Goal: Information Seeking & Learning: Check status

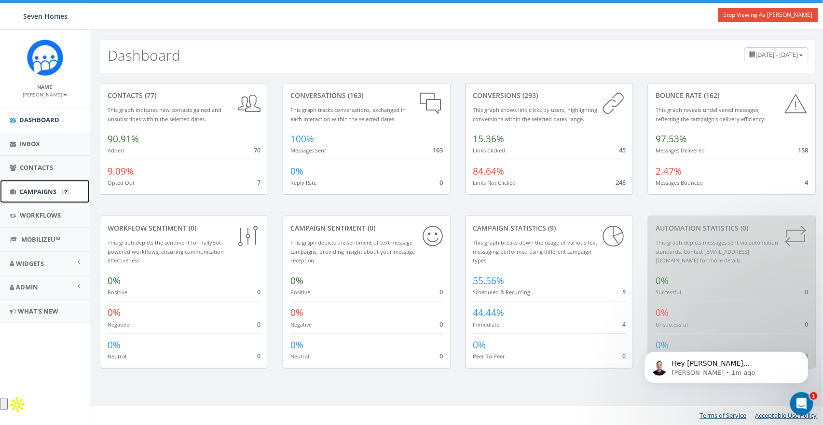
click at [35, 194] on span "Campaigns" at bounding box center [37, 191] width 37 height 9
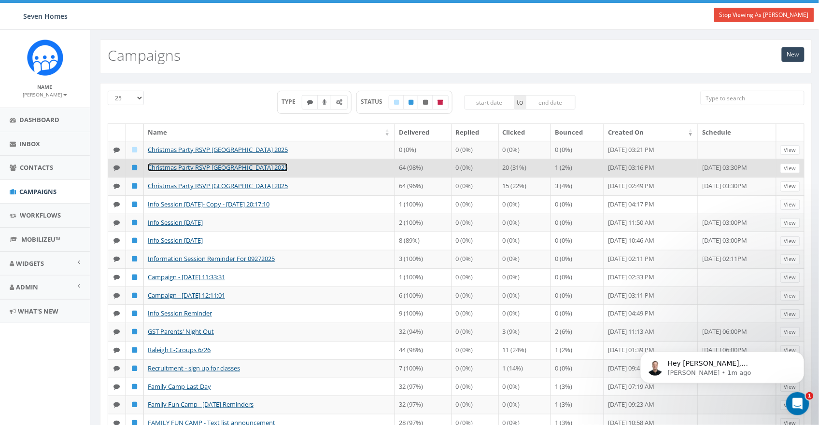
click at [170, 167] on link "Christmas Party RSVP [GEOGRAPHIC_DATA] 2025" at bounding box center [218, 167] width 140 height 9
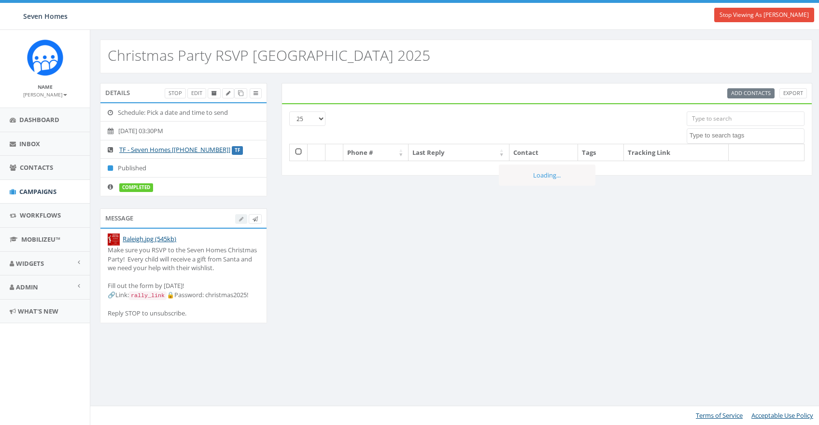
select select
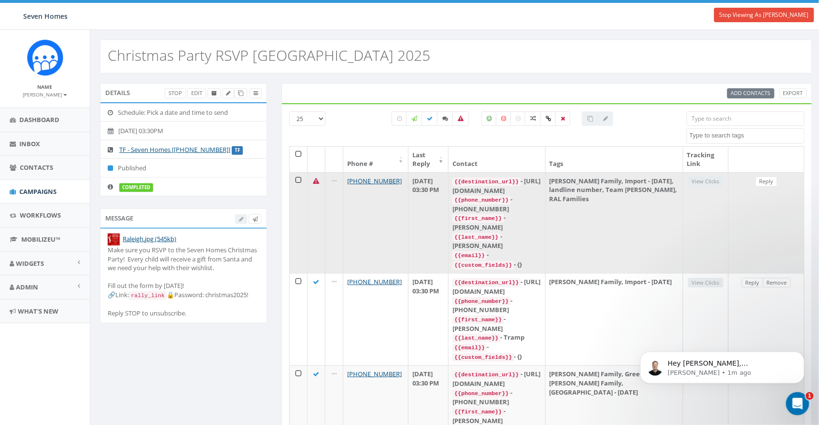
drag, startPoint x: 460, startPoint y: 192, endPoint x: 566, endPoint y: 189, distance: 105.2
click at [541, 189] on div "{{destination_url}} - https://rclink.co/link/SIdy8Q" at bounding box center [496, 186] width 88 height 18
copy div "https://rclink.co/link/SIdy8Q"
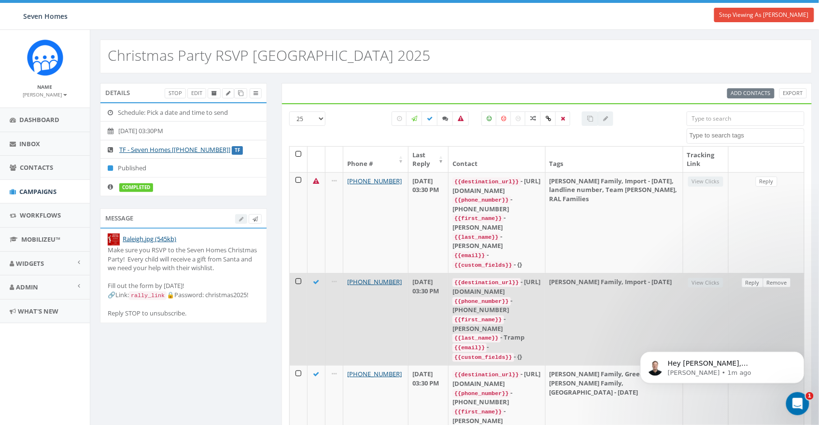
drag, startPoint x: 460, startPoint y: 261, endPoint x: 556, endPoint y: 259, distance: 96.1
click at [541, 278] on div "{{destination_url}} - https://rclink.co/link/Wqqg6g" at bounding box center [496, 287] width 88 height 18
copy div "https://rclink.co/link/Wqqg6g"
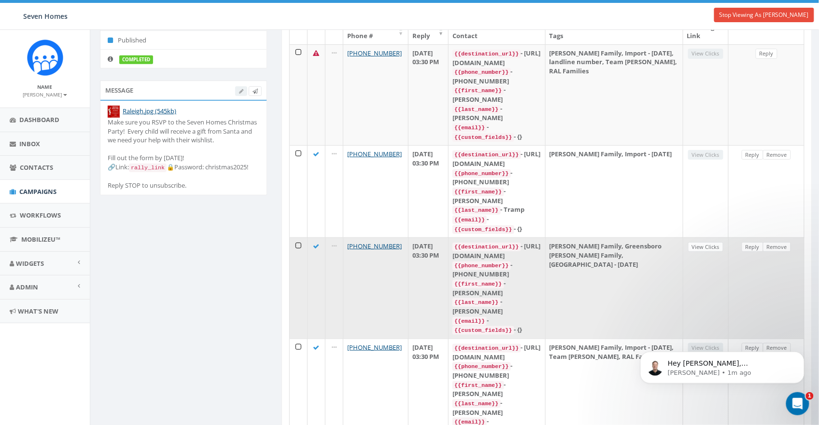
click at [469, 242] on div "{{destination_url}} - https://rclink.co/link/yS2JAA" at bounding box center [496, 251] width 88 height 18
copy div "{{destination_url}} - https://rclink.co/link/yS2JAA"
click at [512, 242] on div "{{destination_url}} - https://rclink.co/link/yS2JAA" at bounding box center [496, 251] width 88 height 18
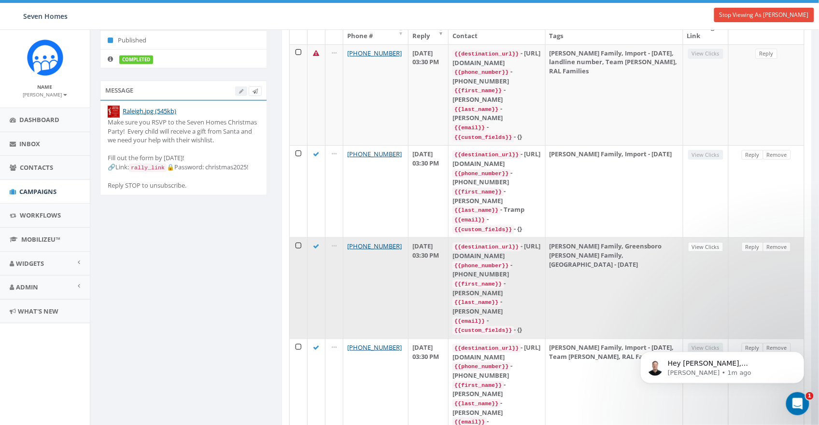
drag, startPoint x: 557, startPoint y: 205, endPoint x: 461, endPoint y: 207, distance: 96.1
click at [461, 242] on div "{{destination_url}} - https://rclink.co/link/yS2JAA" at bounding box center [496, 251] width 88 height 18
copy div "https://rclink.co/link/yS2JAA"
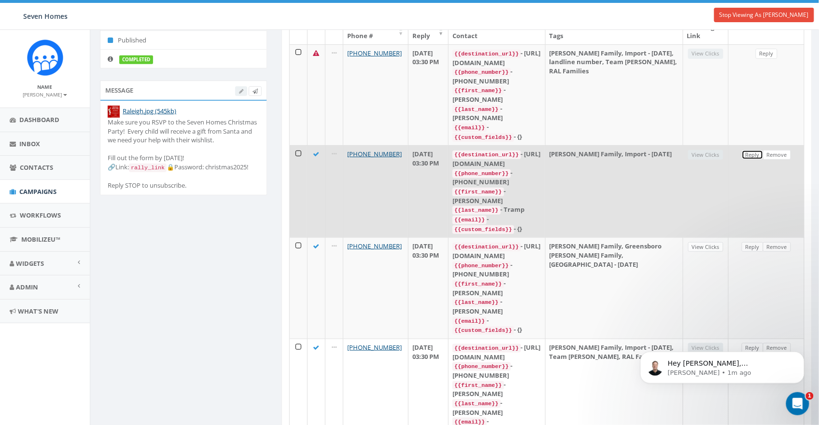
click at [751, 150] on link "Reply" at bounding box center [752, 155] width 22 height 10
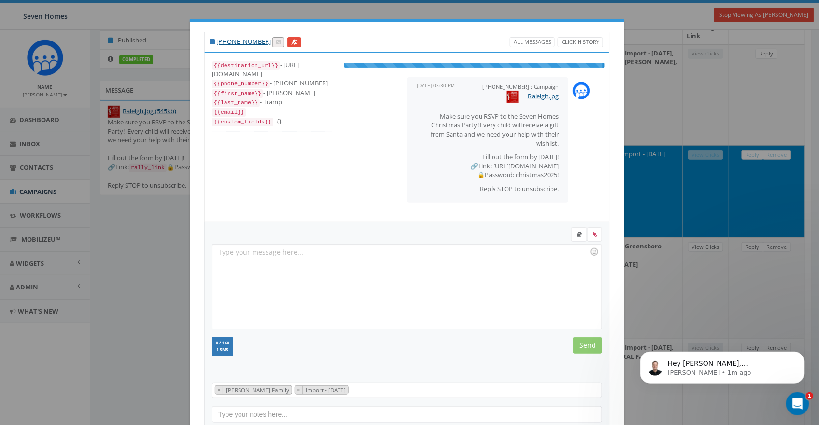
scroll to position [10, 0]
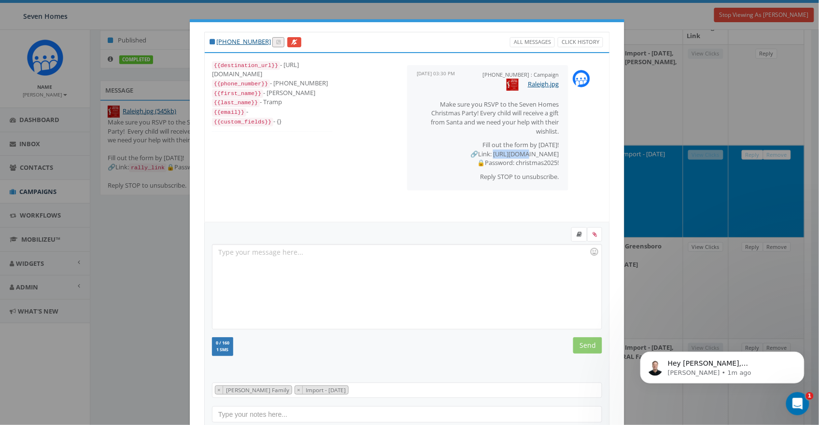
drag, startPoint x: 472, startPoint y: 153, endPoint x: 514, endPoint y: 155, distance: 42.1
click at [499, 153] on p "Fill out the form by Friday! 🔗Link: https://rclink.co/link/Wqqg6g 🔒Password: ch…" at bounding box center [488, 153] width 142 height 27
click at [530, 160] on p "Fill out the form by Friday! 🔗Link: https://rclink.co/link/Wqqg6g 🔒Password: ch…" at bounding box center [488, 153] width 142 height 27
copy p "hristmas2025!"
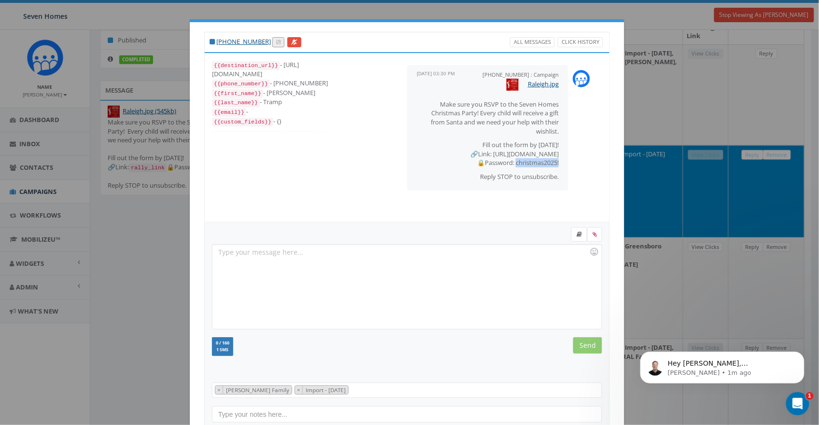
click at [553, 161] on p "Fill out the form by Friday! 🔗Link: https://rclink.co/link/Wqqg6g 🔒Password: ch…" at bounding box center [488, 153] width 142 height 27
copy p "hristmas2025!"
drag, startPoint x: 486, startPoint y: 154, endPoint x: 556, endPoint y: 153, distance: 70.0
click at [556, 153] on div "+18449434405 : Campaign October 13, 2025 03:30 PM Raleigh.jpg Make sure you RSV…" at bounding box center [487, 128] width 161 height 126
drag, startPoint x: 556, startPoint y: 153, endPoint x: 472, endPoint y: 155, distance: 84.0
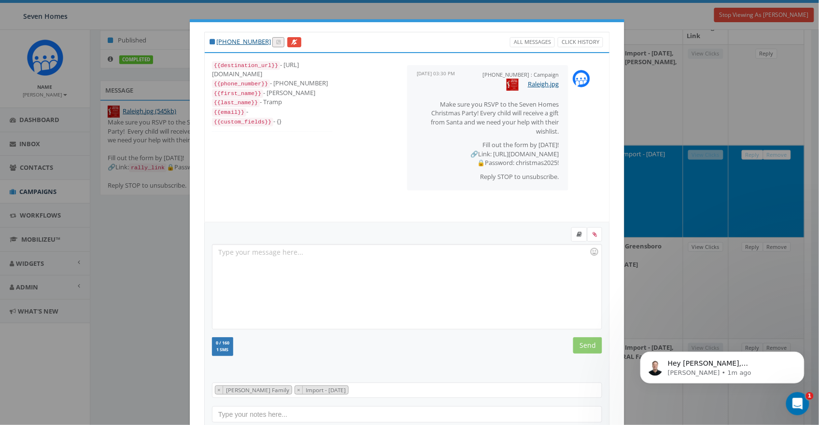
click at [472, 155] on div "+18449434405 : Campaign October 13, 2025 03:30 PM Raleigh.jpg Make sure you RSV…" at bounding box center [487, 128] width 161 height 126
copy p "ttps://rclink.co/link/Wqqg6g"
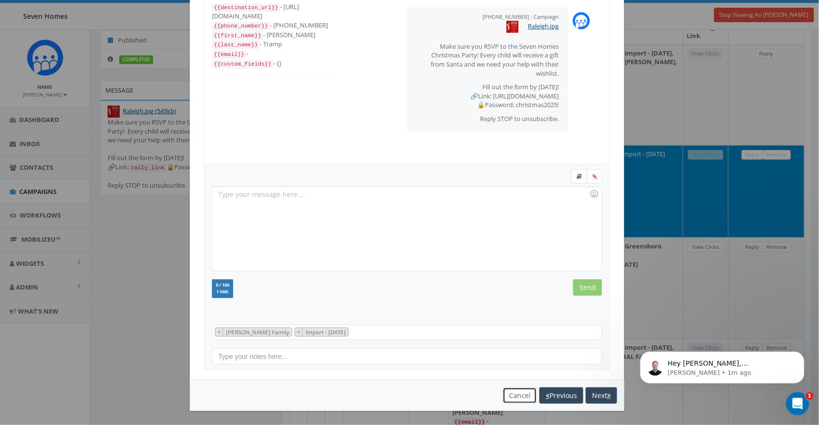
click at [515, 394] on button "Cancel" at bounding box center [519, 396] width 34 height 16
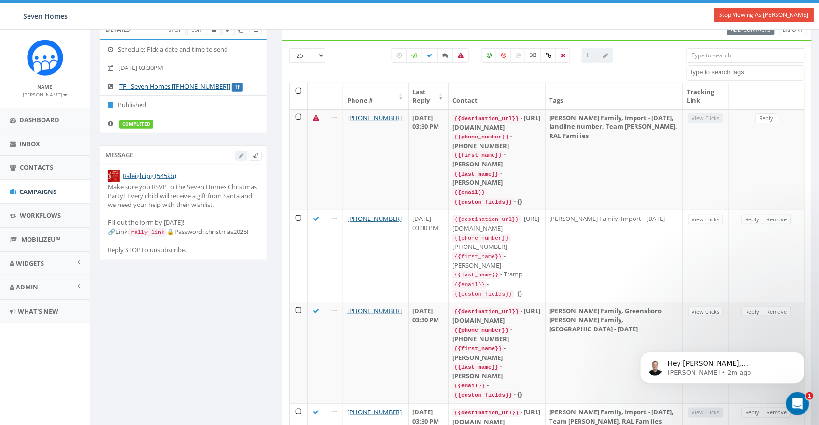
scroll to position [0, 0]
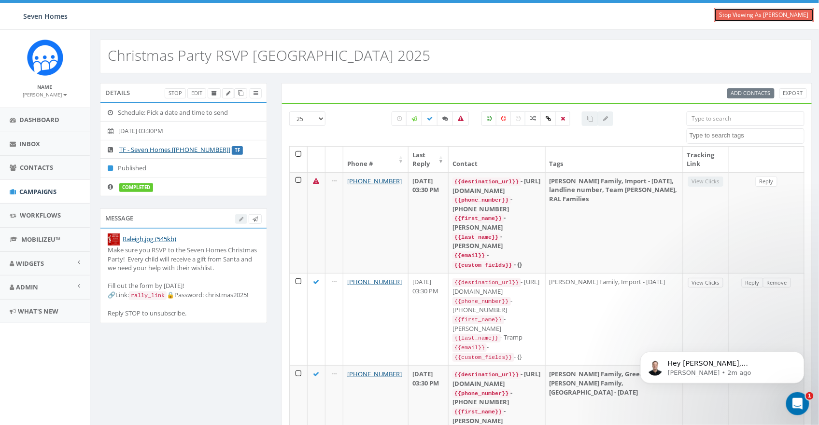
click at [759, 21] on link "Stop Viewing As [PERSON_NAME]" at bounding box center [764, 15] width 100 height 14
